Goal: Information Seeking & Learning: Understand process/instructions

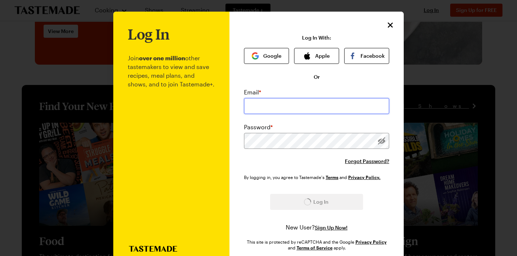
scroll to position [139, 0]
click at [321, 55] on button "Apple" at bounding box center [316, 56] width 45 height 16
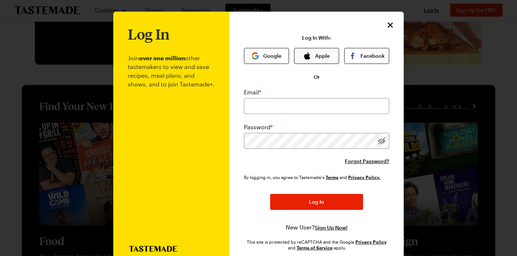
scroll to position [0, 0]
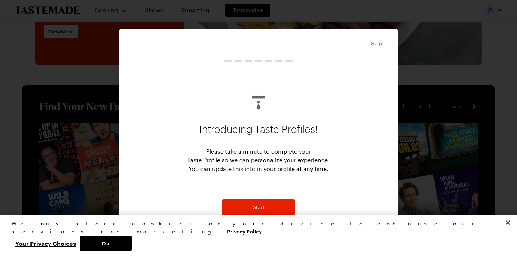
click at [376, 47] on span "Skip" at bounding box center [376, 43] width 11 height 7
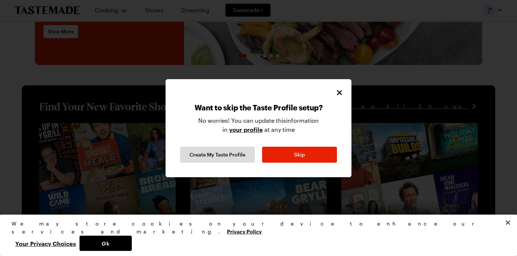
click at [340, 92] on icon "Close" at bounding box center [339, 92] width 9 height 9
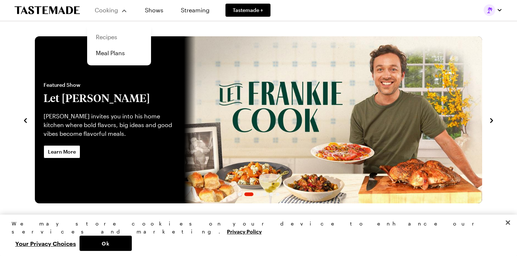
click at [106, 33] on link "Recipes" at bounding box center [119, 37] width 55 height 16
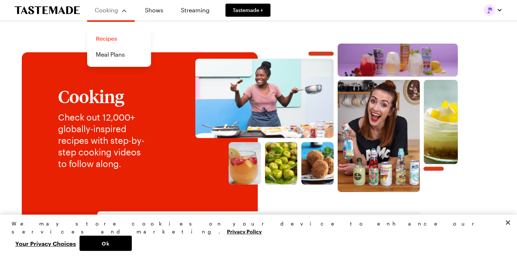
click at [108, 42] on link "Recipes" at bounding box center [119, 39] width 55 height 16
click at [140, 231] on div "We may store cookies on your device to enhance our services and marketing. Priv…" at bounding box center [258, 235] width 517 height 41
click at [132, 225] on input "text" at bounding box center [217, 228] width 219 height 16
type input "potato gorgonzola [PERSON_NAME] puff pasty"
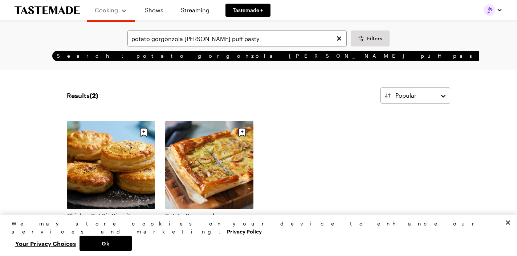
click at [209, 212] on link "Potato Gorgonzola [PERSON_NAME] Puff Pastry Tart" at bounding box center [209, 219] width 88 height 15
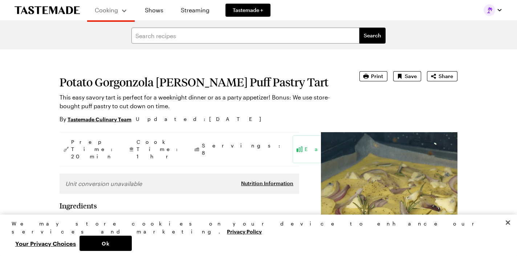
type textarea "x"
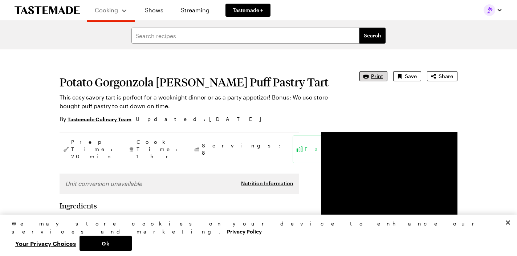
click at [379, 78] on span "Print" at bounding box center [377, 76] width 12 height 7
